Goal: Communication & Community: Answer question/provide support

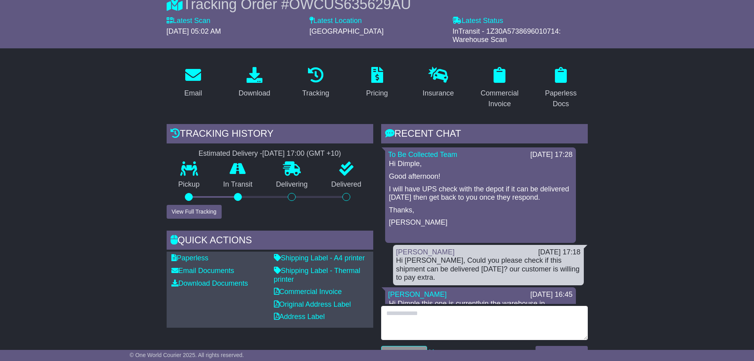
click at [423, 319] on textarea at bounding box center [484, 323] width 207 height 34
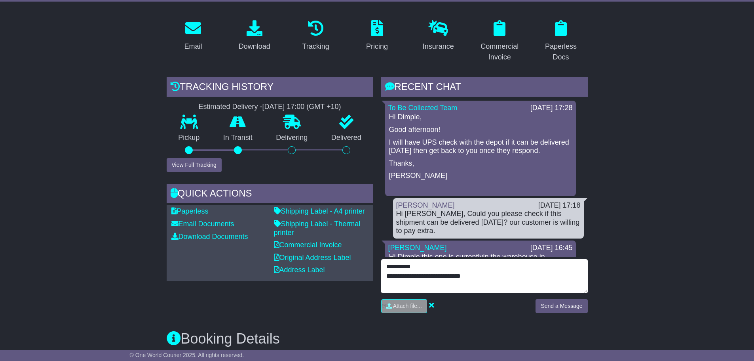
scroll to position [158, 0]
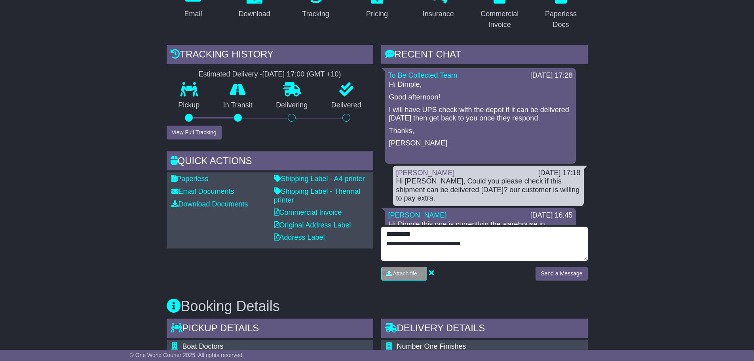
type textarea "**********"
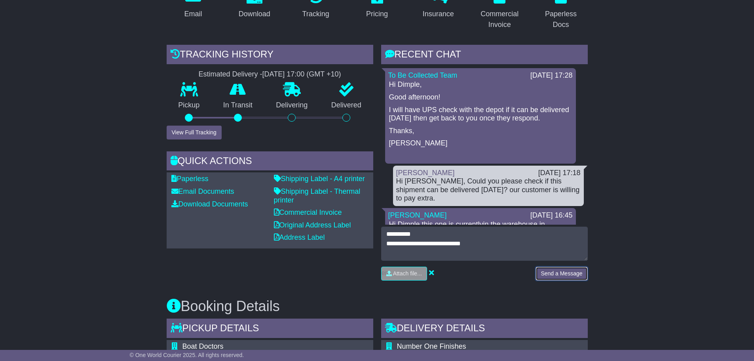
click at [575, 274] on button "Send a Message" at bounding box center [562, 273] width 52 height 14
